Goal: Check status

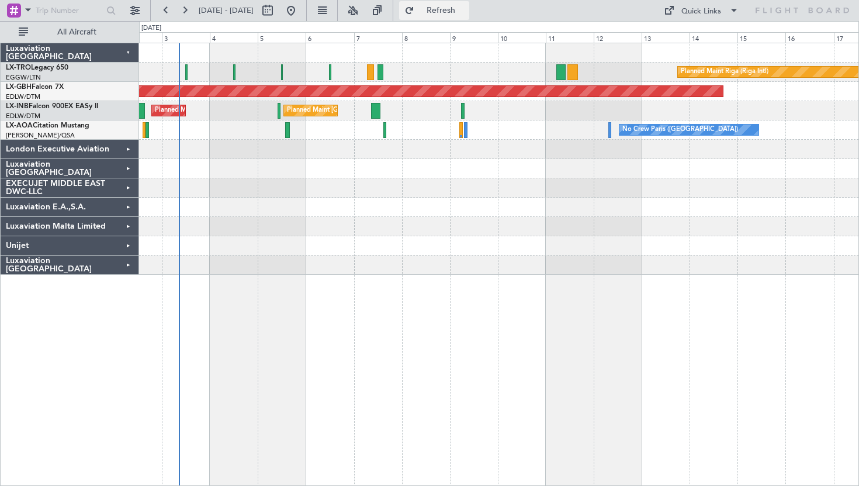
click at [448, 11] on button "Refresh" at bounding box center [434, 10] width 70 height 19
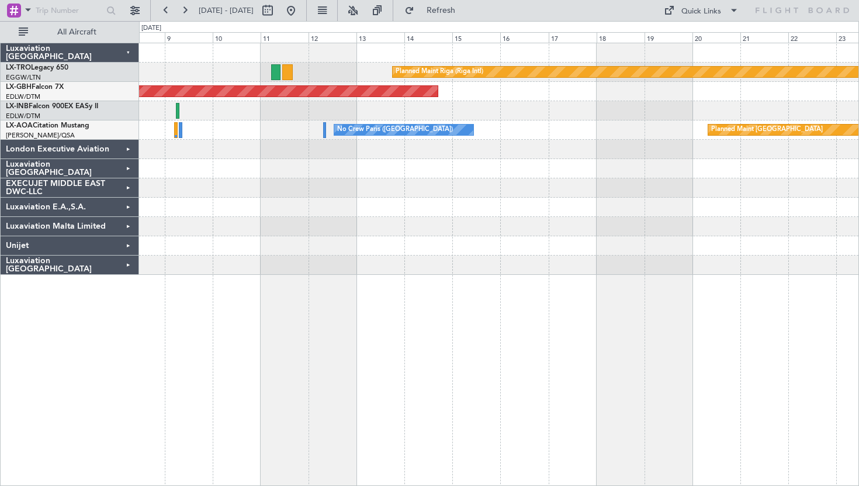
click at [169, 184] on div "Planned Maint Riga (Riga Intl) Planned Maint Nurnberg Planned Maint [GEOGRAPHIC…" at bounding box center [498, 158] width 719 height 231
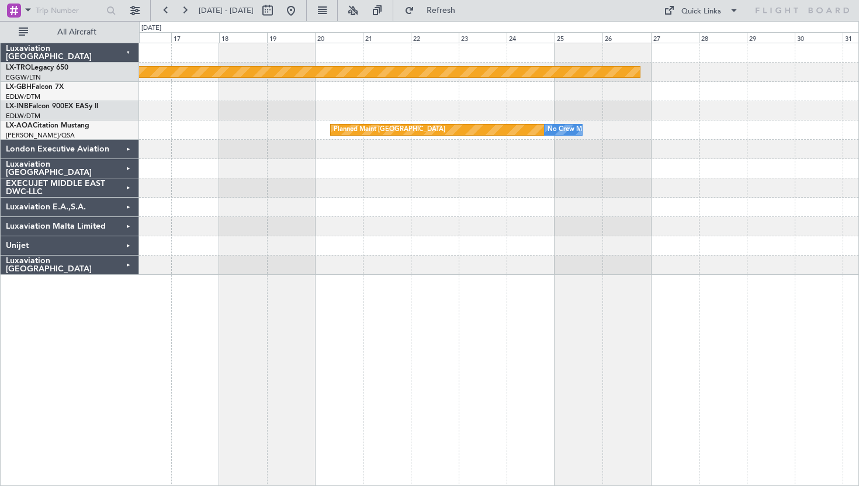
click at [730, 220] on div at bounding box center [498, 226] width 719 height 19
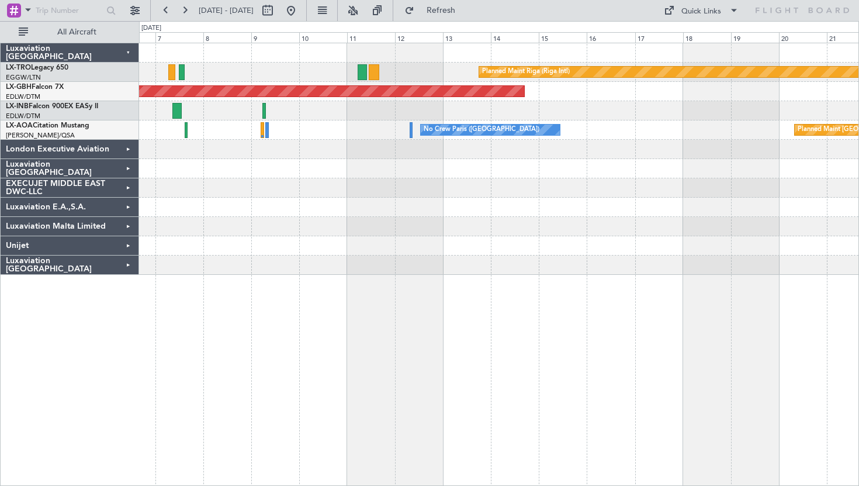
click at [777, 221] on div "Planned Maint Riga (Riga Intl) Planned Maint Nurnberg Planned Maint [GEOGRAPHIC…" at bounding box center [498, 158] width 719 height 231
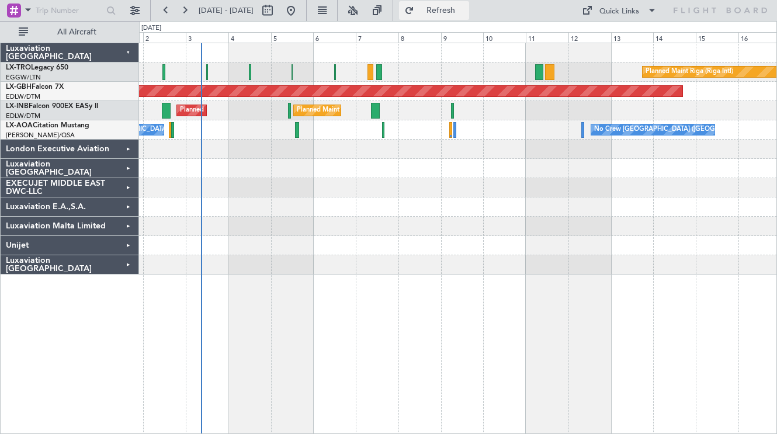
click at [449, 2] on button "Refresh" at bounding box center [434, 10] width 70 height 19
click at [238, 235] on div at bounding box center [458, 226] width 638 height 19
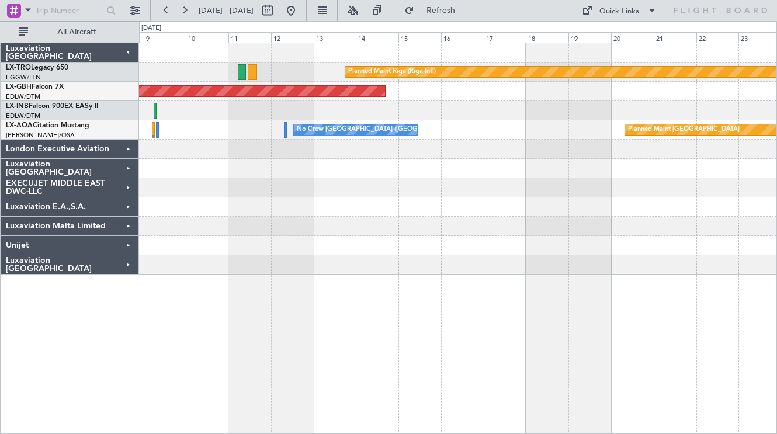
click at [370, 216] on div "Planned Maint Riga (Riga Intl) Planned Maint Nurnberg Planned Maint [GEOGRAPHIC…" at bounding box center [458, 158] width 638 height 231
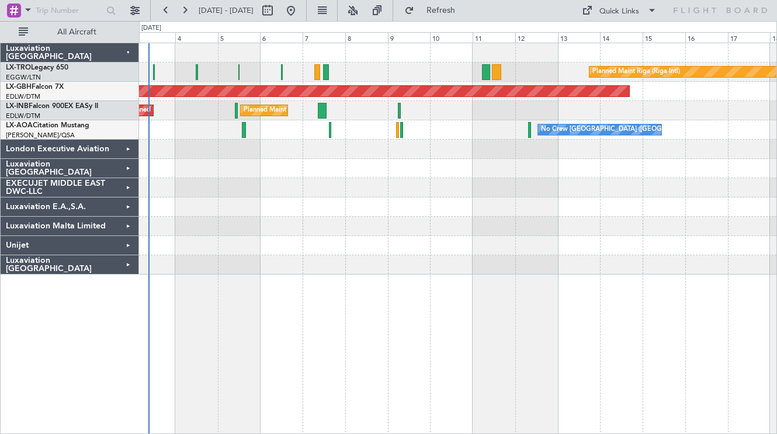
click at [360, 74] on div "Planned Maint Riga (Riga Intl) A/C Unavailable" at bounding box center [458, 72] width 638 height 19
click at [195, 107] on div "Planned Maint [GEOGRAPHIC_DATA] ([GEOGRAPHIC_DATA]) Planned Maint [GEOGRAPHIC_D…" at bounding box center [458, 110] width 638 height 19
click at [461, 5] on button "Refresh" at bounding box center [434, 10] width 70 height 19
